Goal: Check status: Check status

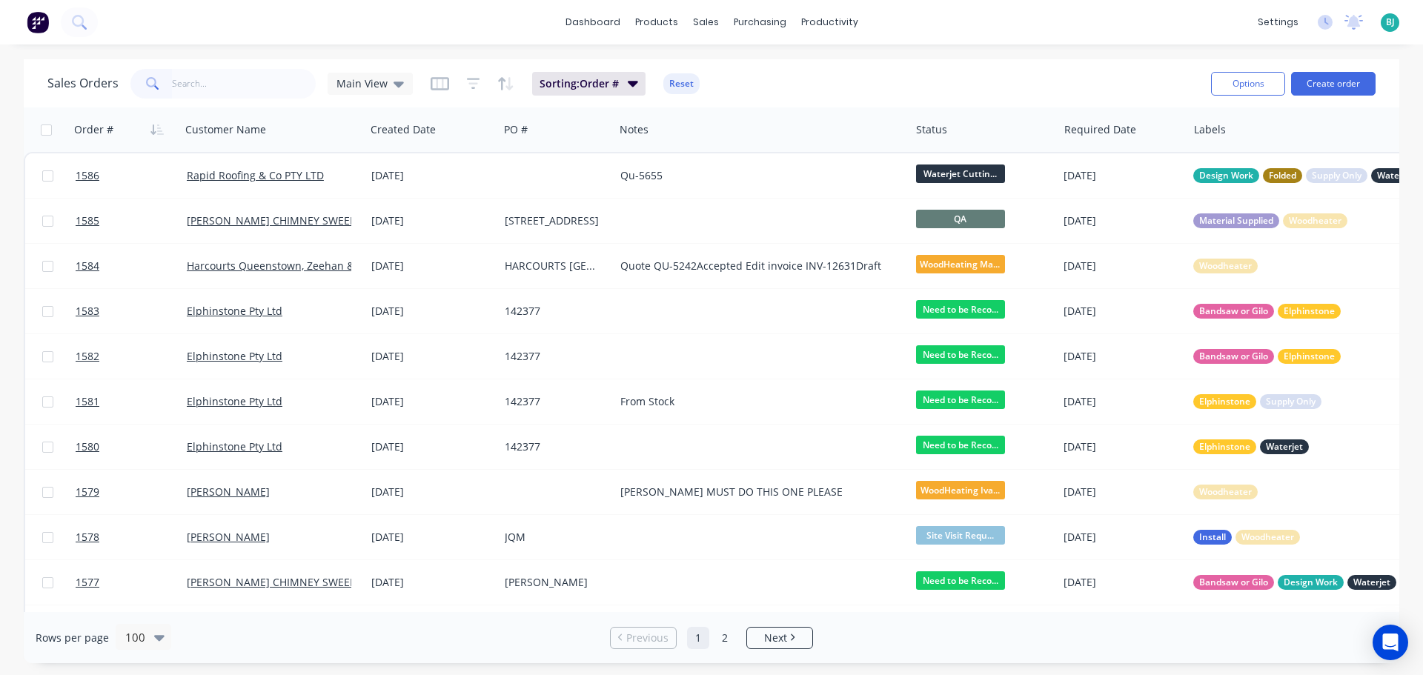
click at [281, 79] on input "text" at bounding box center [244, 84] width 145 height 30
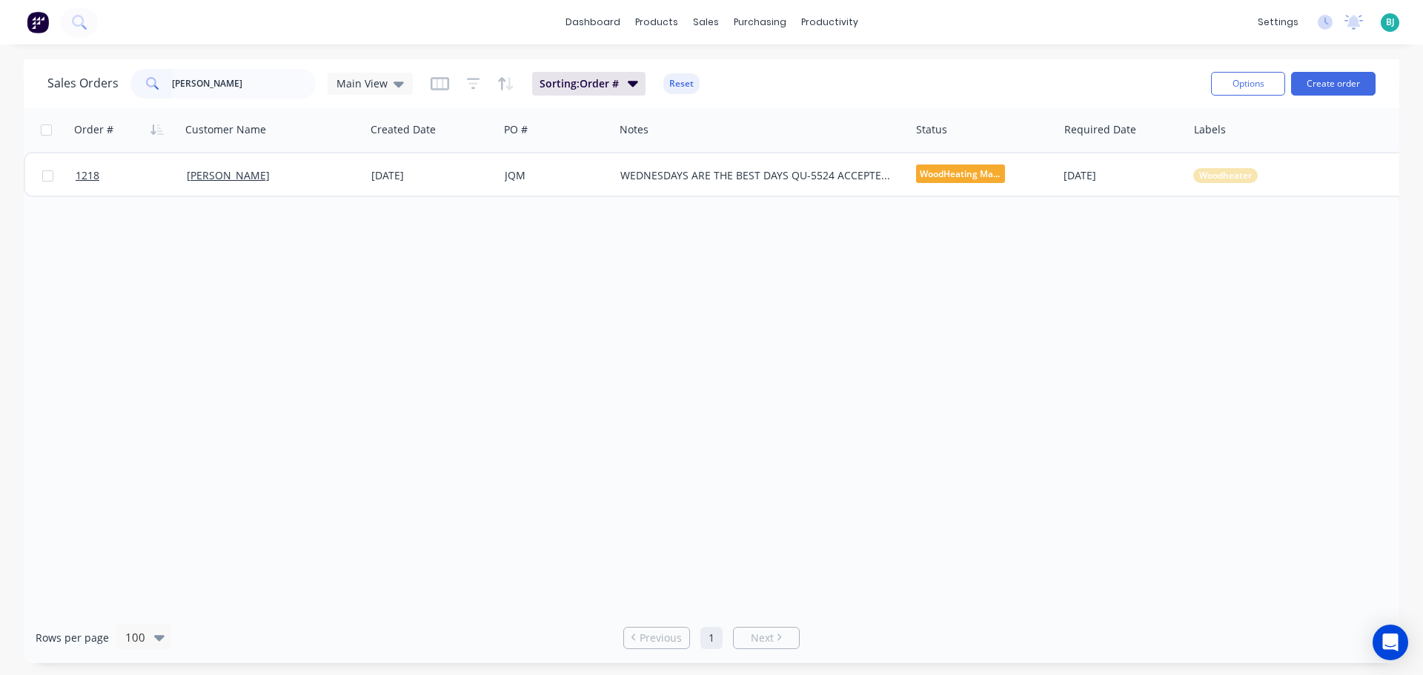
type input "[PERSON_NAME]"
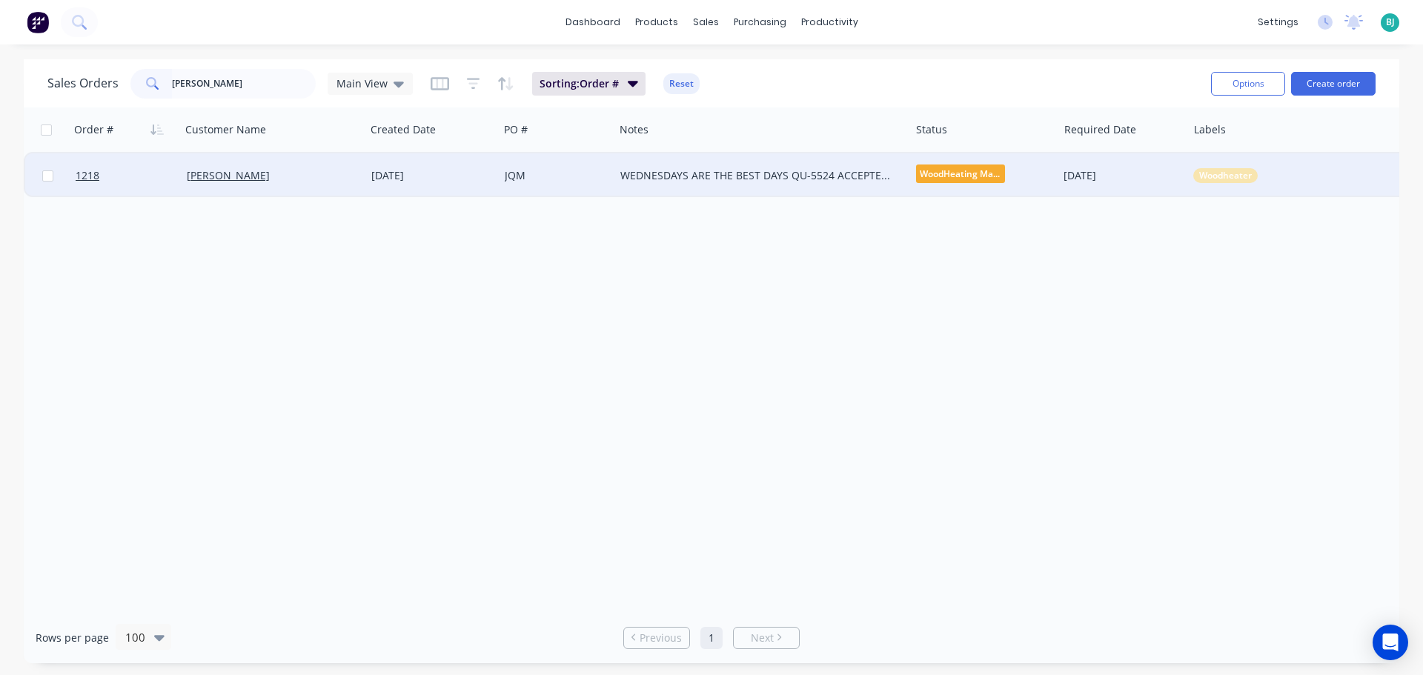
click at [304, 182] on div "[PERSON_NAME]" at bounding box center [269, 175] width 165 height 15
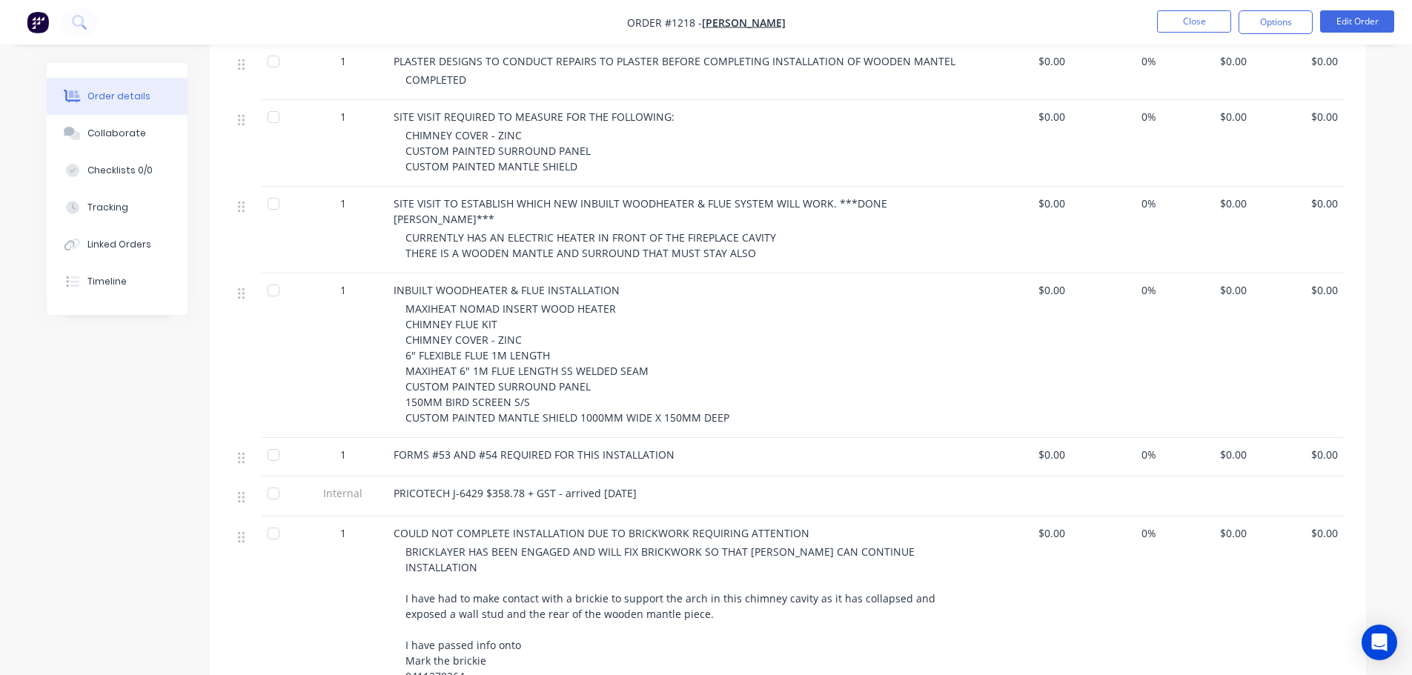
scroll to position [1067, 0]
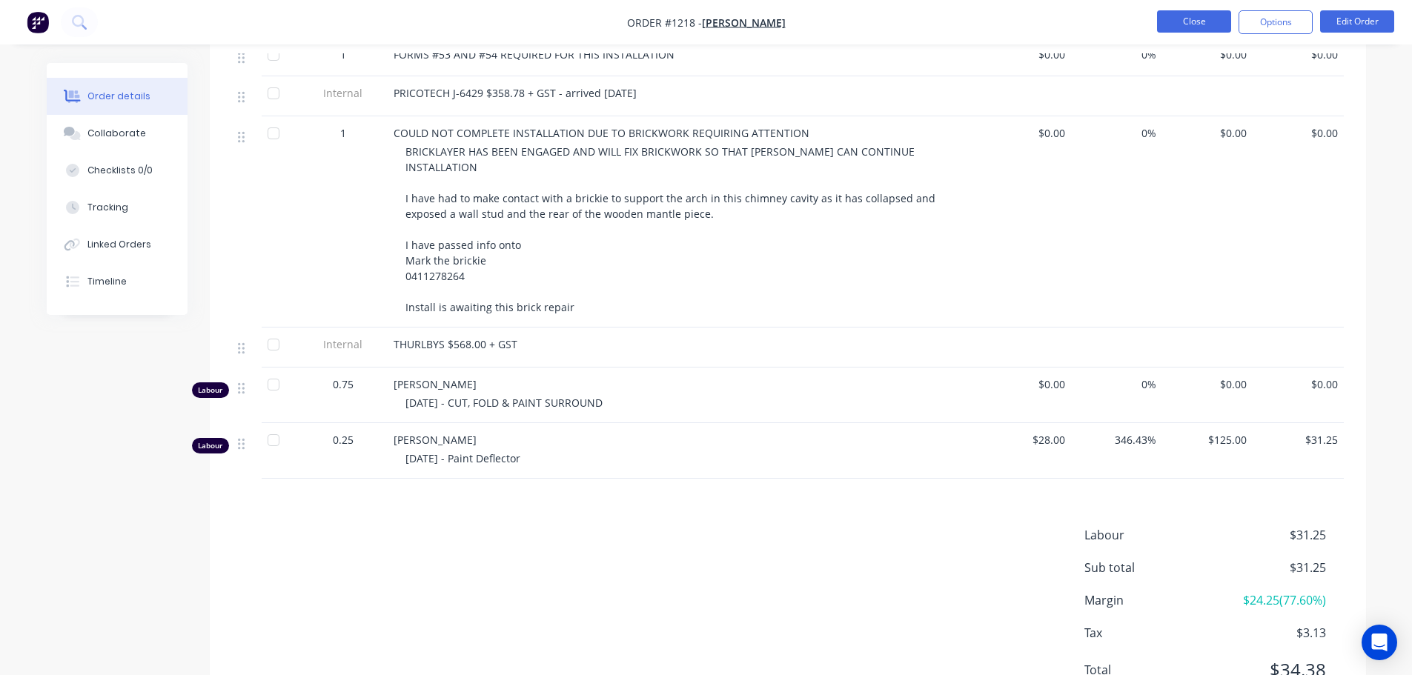
click at [1184, 30] on button "Close" at bounding box center [1194, 21] width 74 height 22
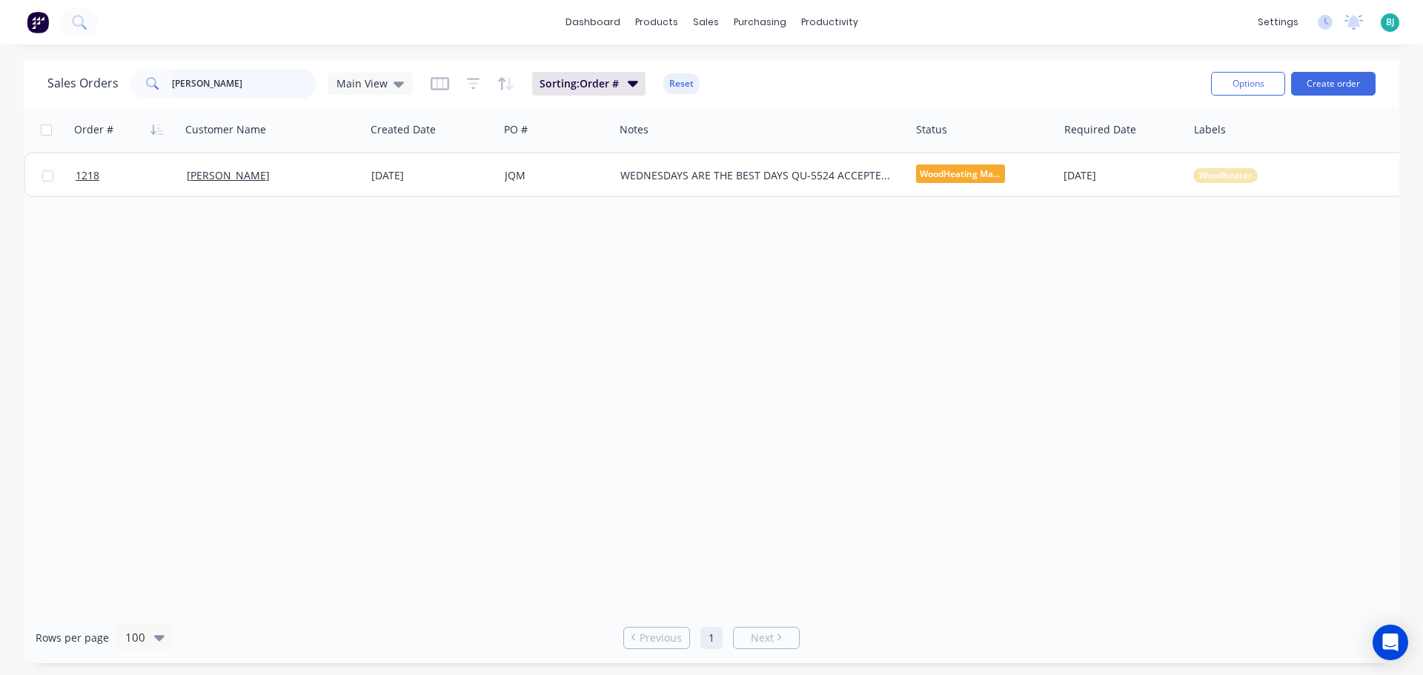
click at [275, 88] on input "[PERSON_NAME]" at bounding box center [244, 84] width 145 height 30
click at [220, 85] on input "[PERSON_NAME]" at bounding box center [244, 84] width 145 height 30
type input "k"
